Goal: Navigation & Orientation: Find specific page/section

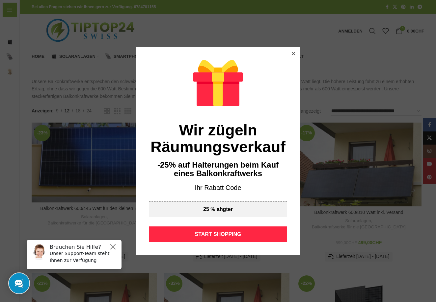
click at [291, 53] on icon at bounding box center [292, 53] width 3 height 3
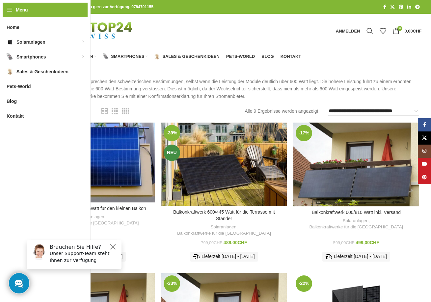
click at [86, 112] on span "24" at bounding box center [86, 110] width 5 height 5
click at [58, 112] on link "9" at bounding box center [54, 110] width 7 height 7
click at [64, 109] on span "12" at bounding box center [64, 110] width 5 height 5
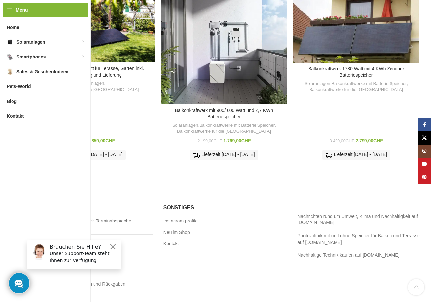
scroll to position [30, 0]
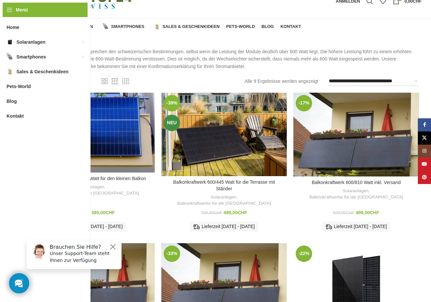
click at [78, 80] on span "18" at bounding box center [75, 80] width 5 height 5
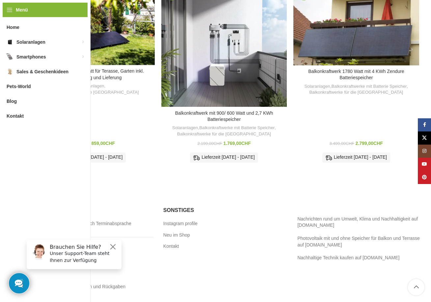
scroll to position [444, 0]
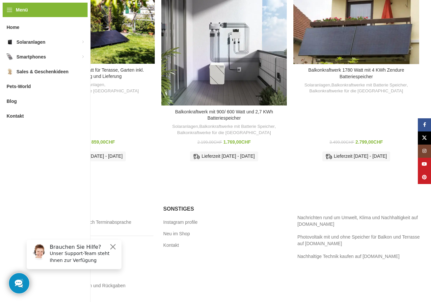
scroll to position [30, 0]
